Goal: Navigation & Orientation: Find specific page/section

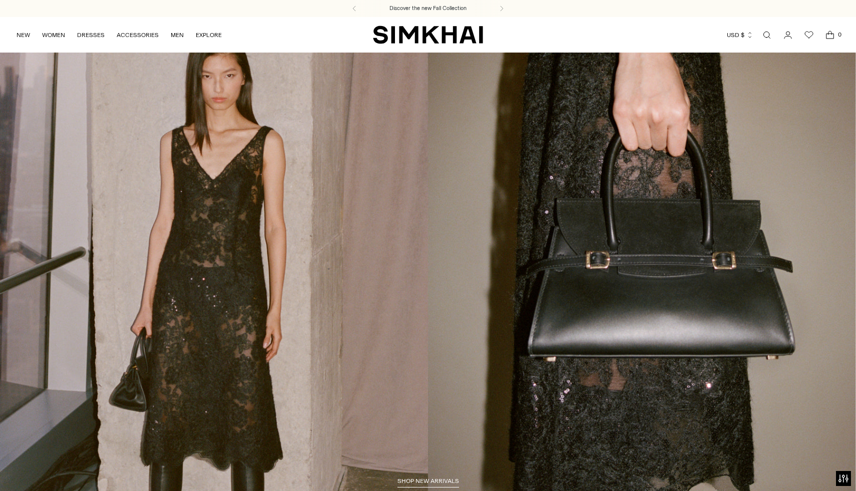
click at [417, 33] on img "SIMKHAI" at bounding box center [428, 35] width 110 height 20
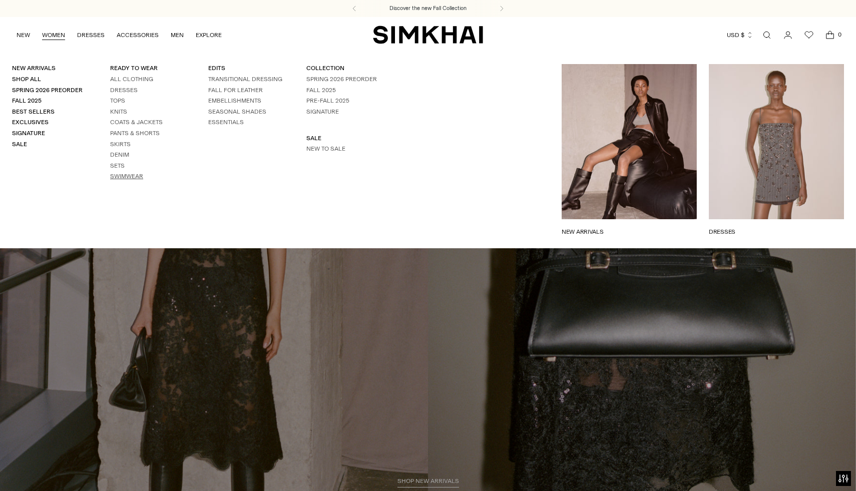
click at [132, 176] on link "Swimwear" at bounding box center [126, 176] width 33 height 7
click at [339, 77] on link "Spring 2026 Preorder" at bounding box center [341, 79] width 71 height 7
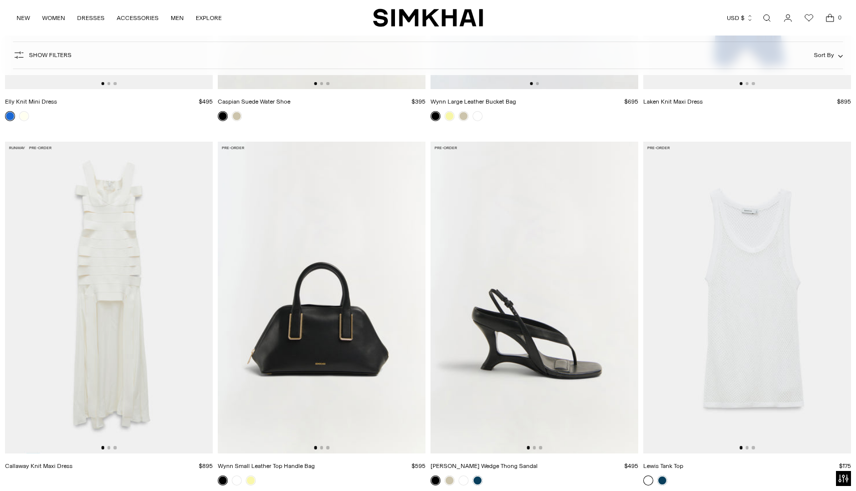
scroll to position [3266, 0]
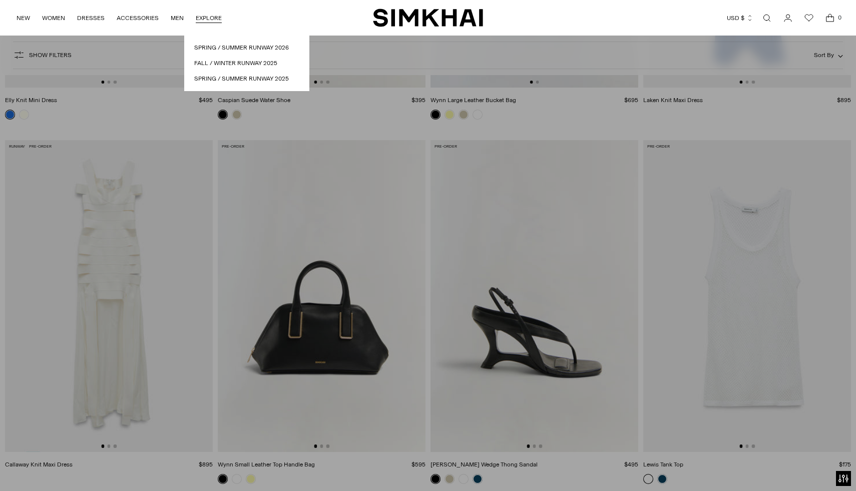
click at [447, 21] on img "SIMKHAI" at bounding box center [428, 18] width 110 height 20
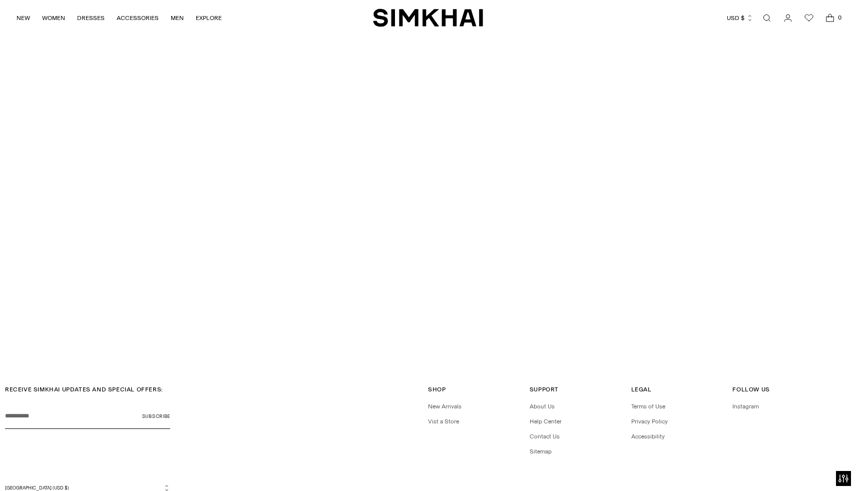
scroll to position [3036, 0]
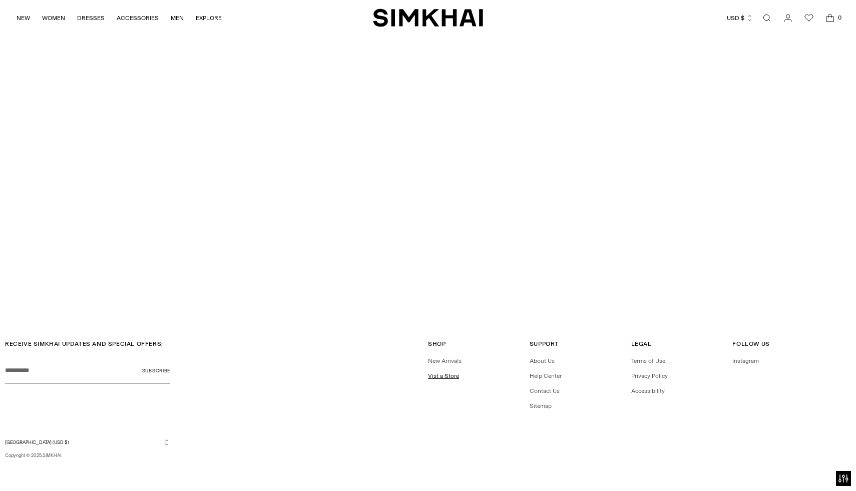
click at [445, 378] on link "Vist a Store" at bounding box center [443, 375] width 31 height 7
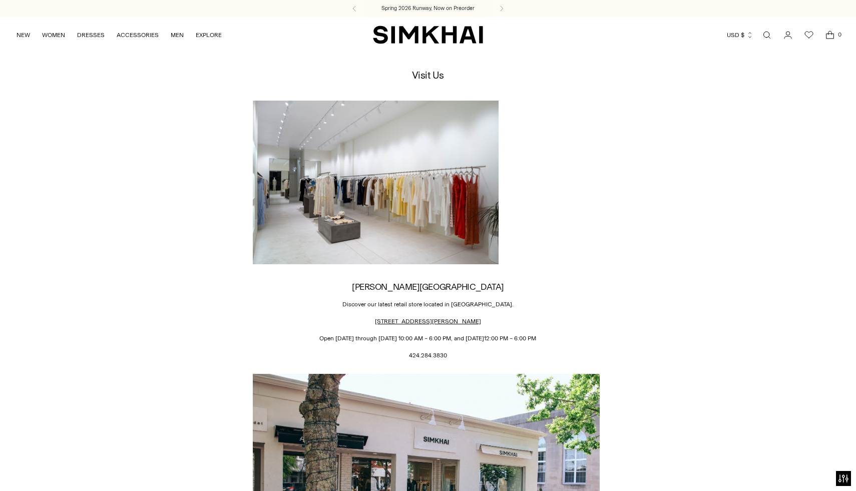
click at [430, 30] on img "SIMKHAI" at bounding box center [428, 35] width 110 height 20
